Goal: Task Accomplishment & Management: Use online tool/utility

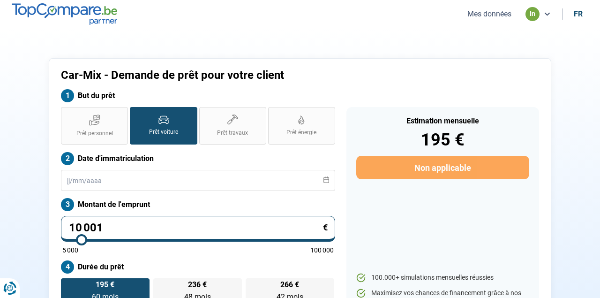
click at [489, 14] on button "Mes données" at bounding box center [490, 14] width 50 height 10
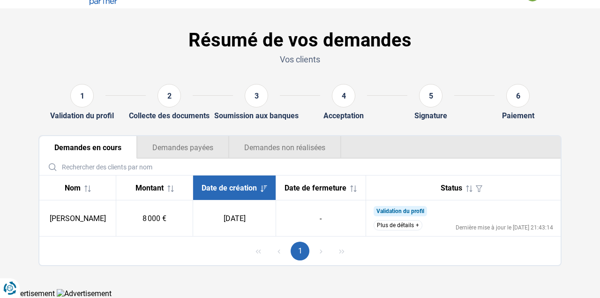
scroll to position [24, 0]
click at [412, 224] on button "Plus de détails" at bounding box center [398, 225] width 49 height 10
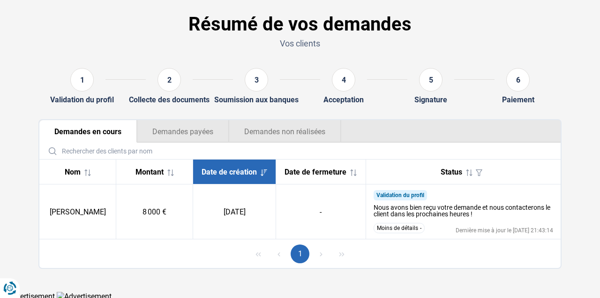
scroll to position [37, 0]
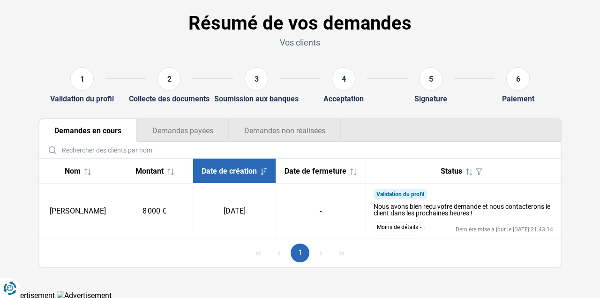
click at [484, 30] on h1 "Résumé de vos demandes" at bounding box center [299, 23] width 523 height 23
click at [398, 229] on button "Moins de détails" at bounding box center [399, 227] width 51 height 10
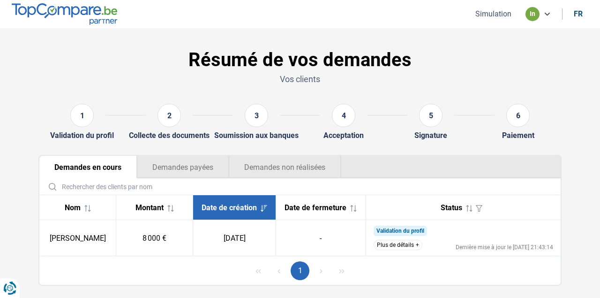
scroll to position [0, 0]
